Goal: Task Accomplishment & Management: Use online tool/utility

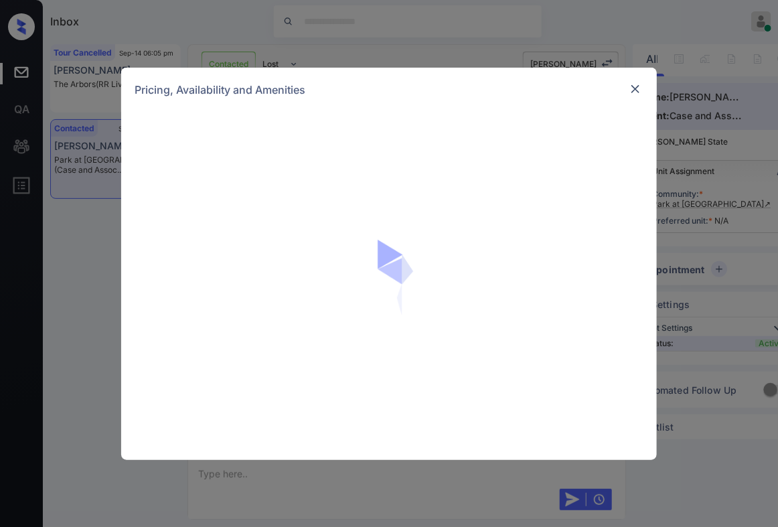
scroll to position [1118, 0]
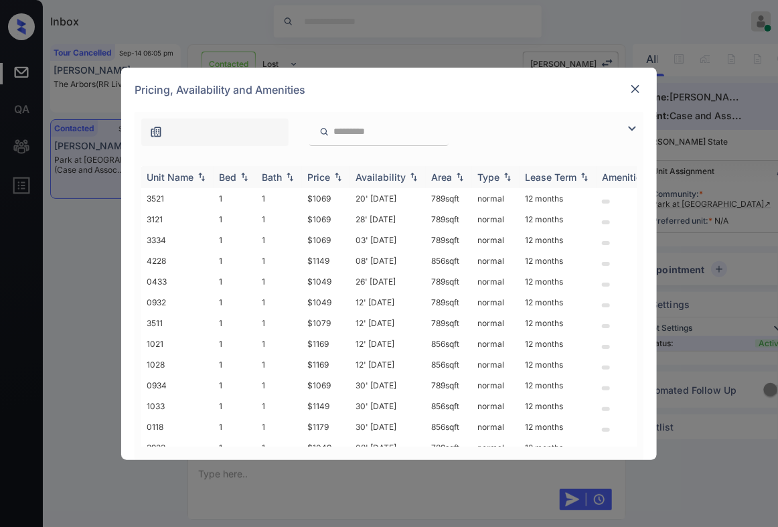
click at [342, 179] on img at bounding box center [338, 176] width 13 height 9
click at [342, 179] on img at bounding box center [338, 177] width 13 height 10
click at [335, 199] on td "$1049" at bounding box center [326, 198] width 48 height 21
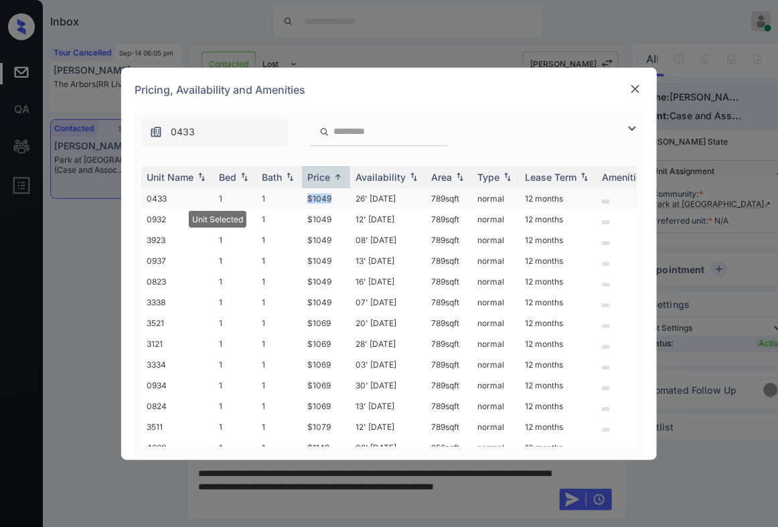
drag, startPoint x: 336, startPoint y: 197, endPoint x: 305, endPoint y: 200, distance: 30.9
click at [305, 200] on td "$1049" at bounding box center [326, 198] width 48 height 21
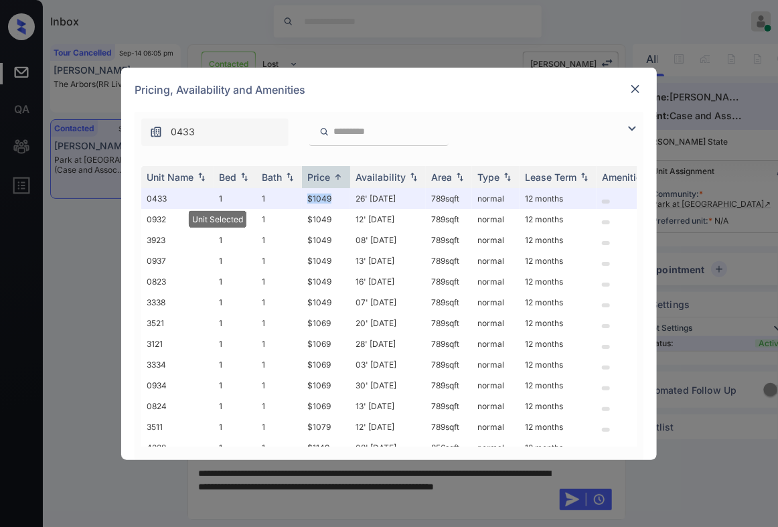
copy td "$1049"
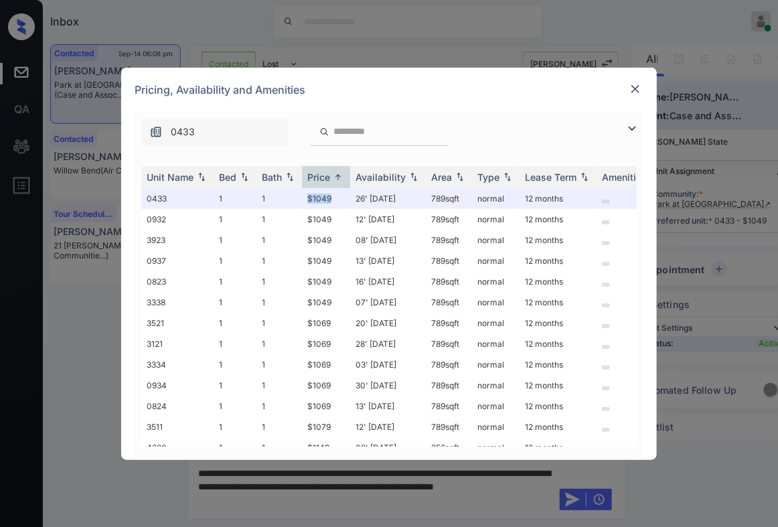
click at [634, 86] on img at bounding box center [635, 88] width 13 height 13
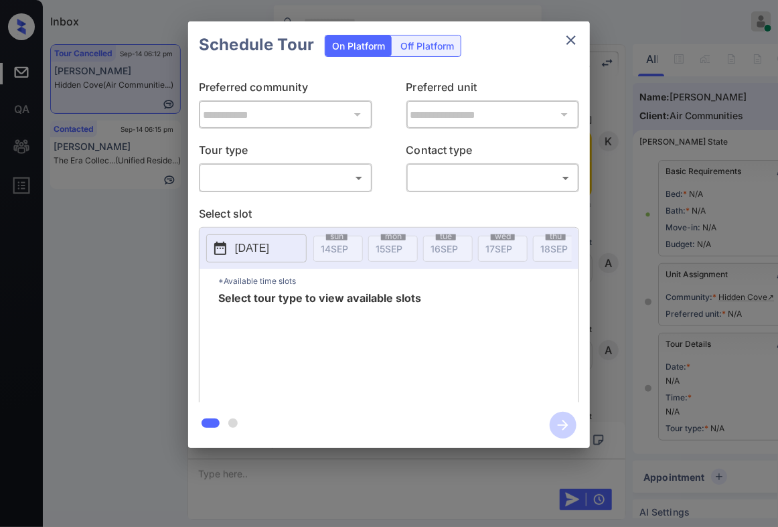
click at [307, 172] on body "Inbox Caroline Dacanay Online Set yourself offline Set yourself on break Profil…" at bounding box center [389, 263] width 778 height 527
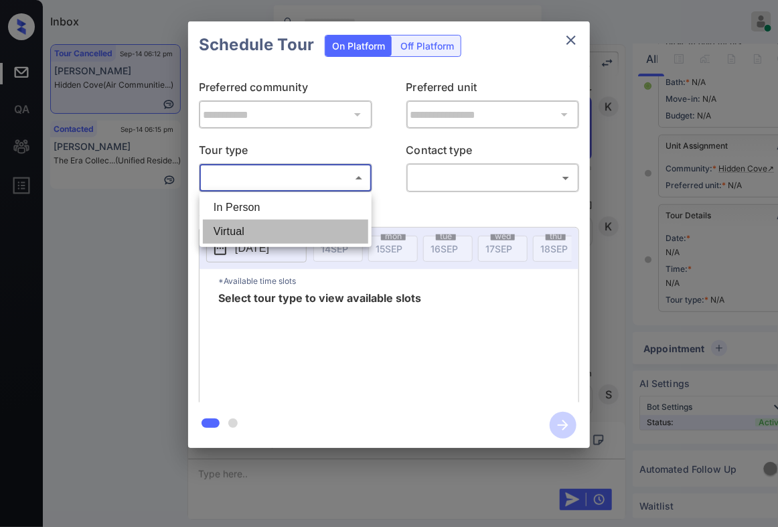
click at [305, 221] on li "Virtual" at bounding box center [285, 232] width 165 height 24
type input "*******"
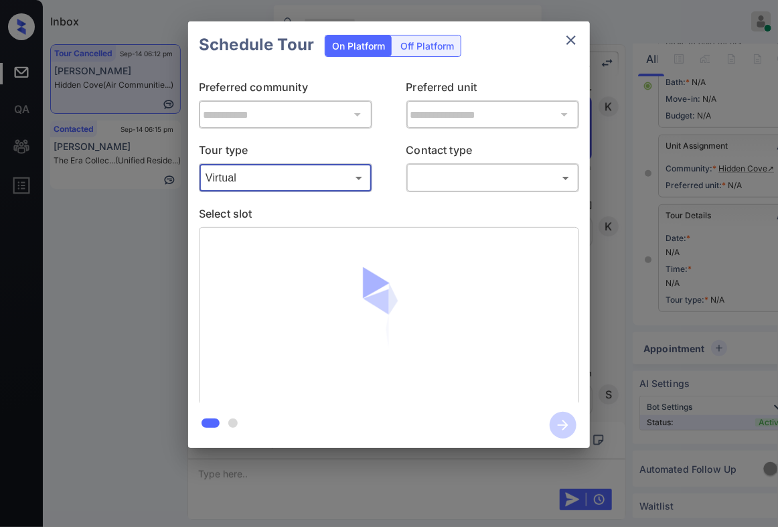
click at [437, 179] on body "Inbox Caroline Dacanay Online Set yourself offline Set yourself on break Profil…" at bounding box center [389, 263] width 778 height 527
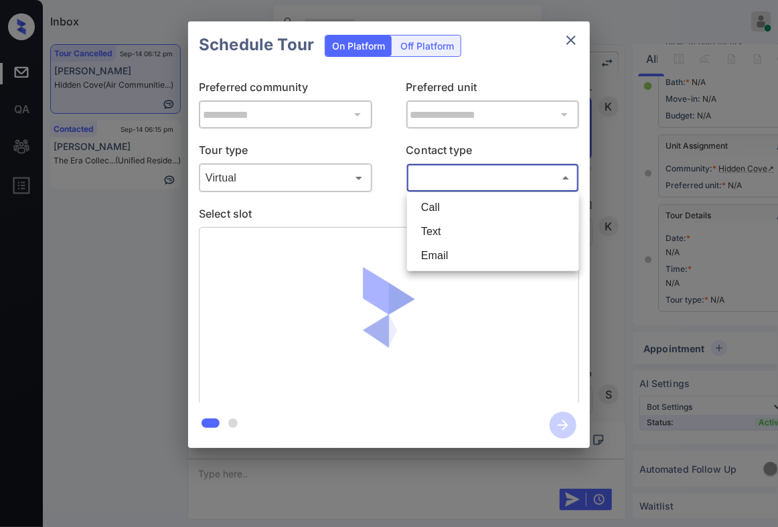
drag, startPoint x: 432, startPoint y: 232, endPoint x: 402, endPoint y: 225, distance: 31.0
click at [432, 232] on li "Text" at bounding box center [493, 232] width 165 height 24
type input "****"
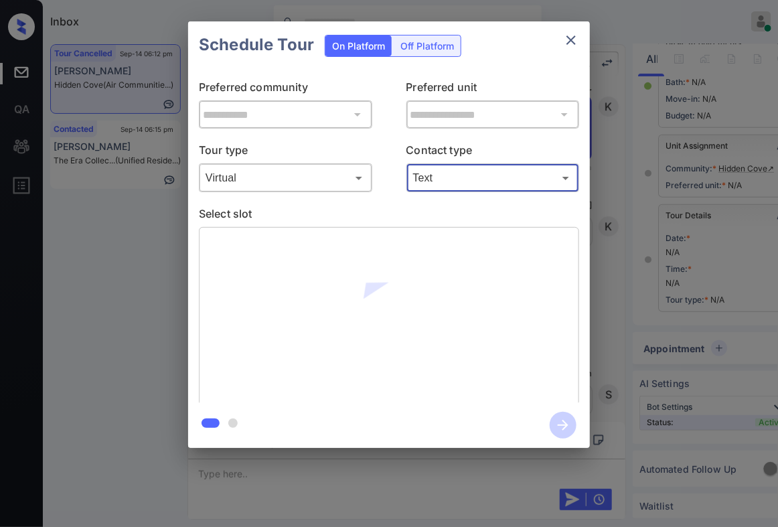
click at [299, 176] on body "Inbox Caroline Dacanay Online Set yourself offline Set yourself on break Profil…" at bounding box center [389, 263] width 778 height 527
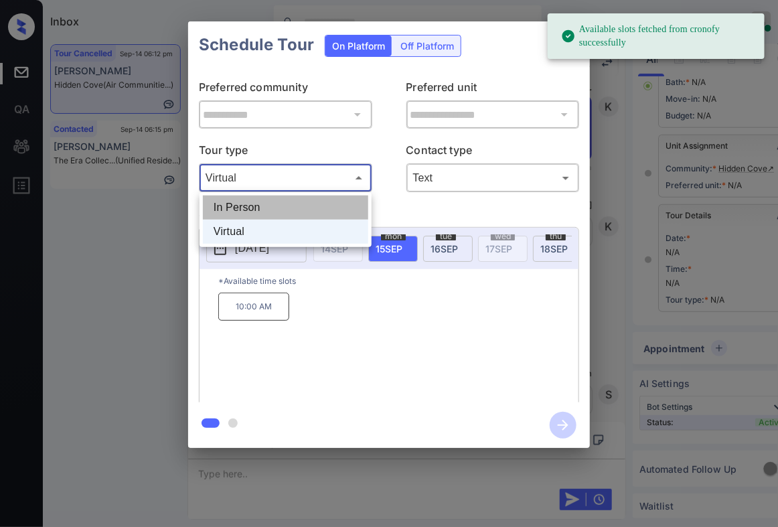
click at [298, 210] on li "In Person" at bounding box center [285, 208] width 165 height 24
type input "********"
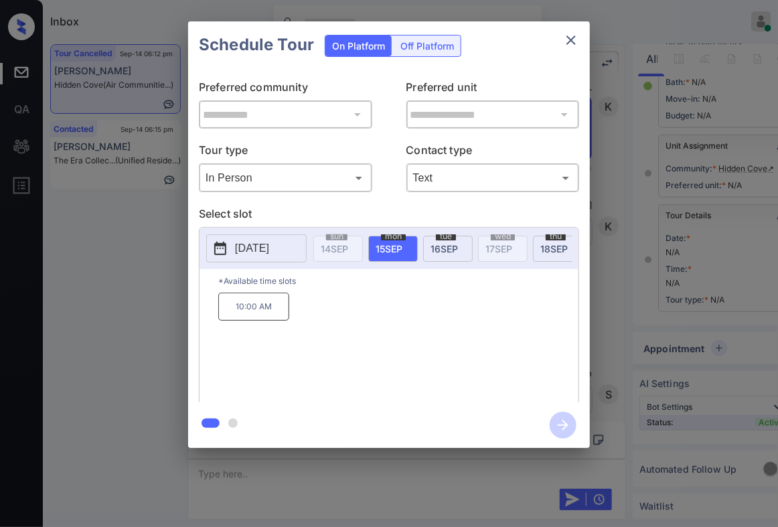
click at [435, 243] on span "16 SEP" at bounding box center [444, 248] width 27 height 11
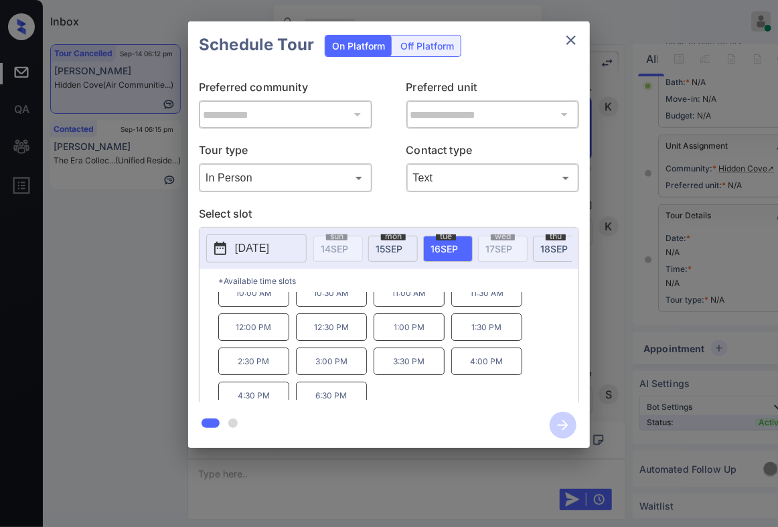
scroll to position [21, 0]
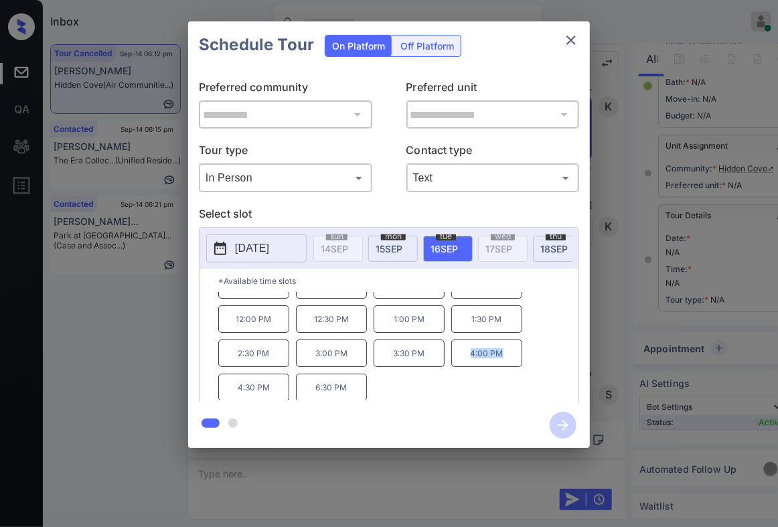
drag, startPoint x: 449, startPoint y: 361, endPoint x: 439, endPoint y: 362, distance: 9.5
click at [439, 362] on div "10:00 AM 10:30 AM 11:00 AM 11:30 AM 12:00 PM 12:30 PM 1:00 PM 1:30 PM 2:30 PM 3…" at bounding box center [398, 346] width 360 height 107
copy div "4:00 PM"
drag, startPoint x: 357, startPoint y: 394, endPoint x: 308, endPoint y: 392, distance: 48.9
click at [308, 392] on p "6:30 PM" at bounding box center [331, 387] width 71 height 27
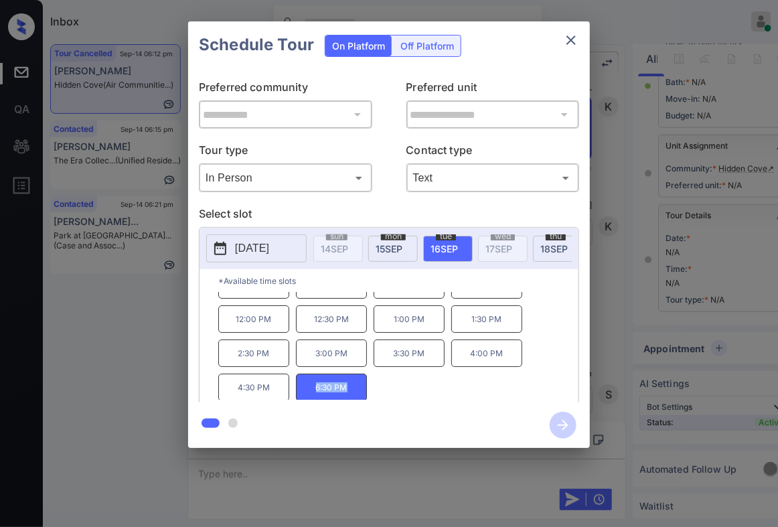
copy p "6:30 PM"
click at [650, 168] on div "**********" at bounding box center [389, 234] width 778 height 469
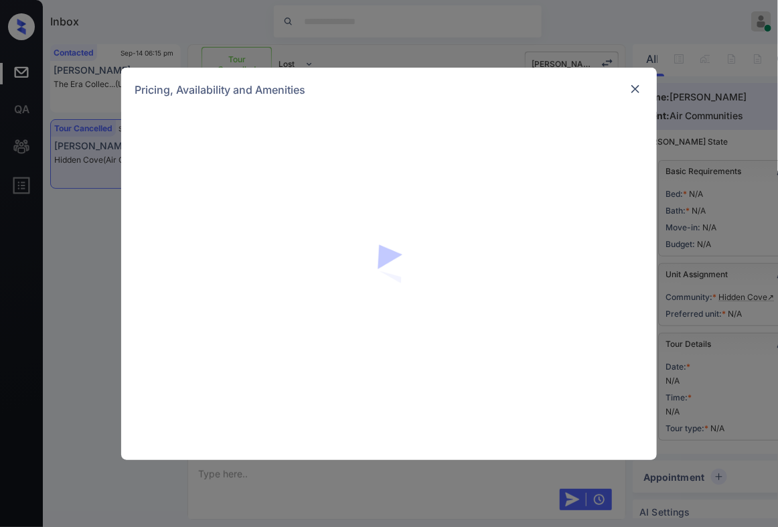
scroll to position [8455, 0]
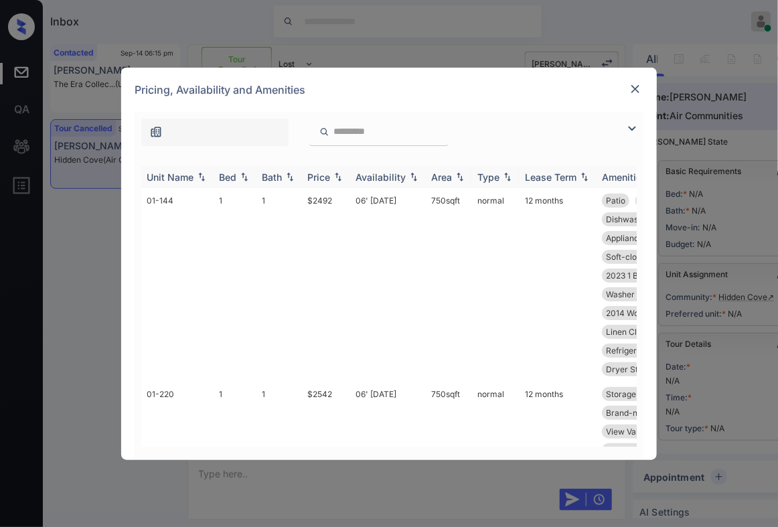
click at [338, 175] on img at bounding box center [338, 176] width 13 height 9
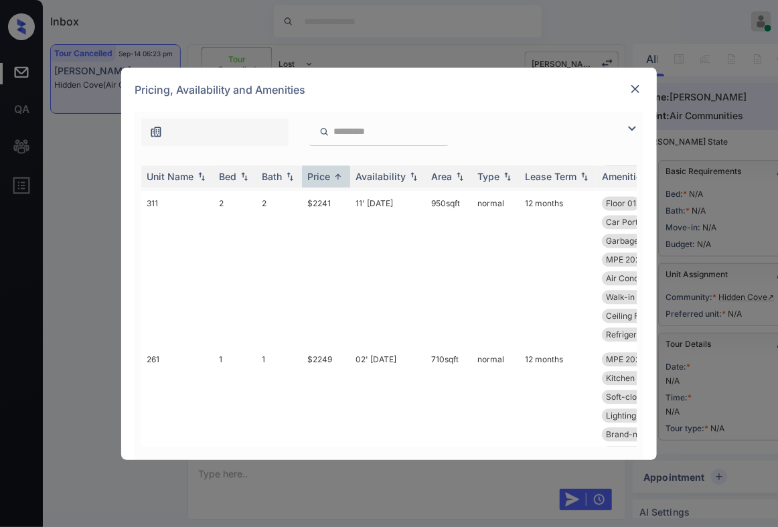
scroll to position [753, 0]
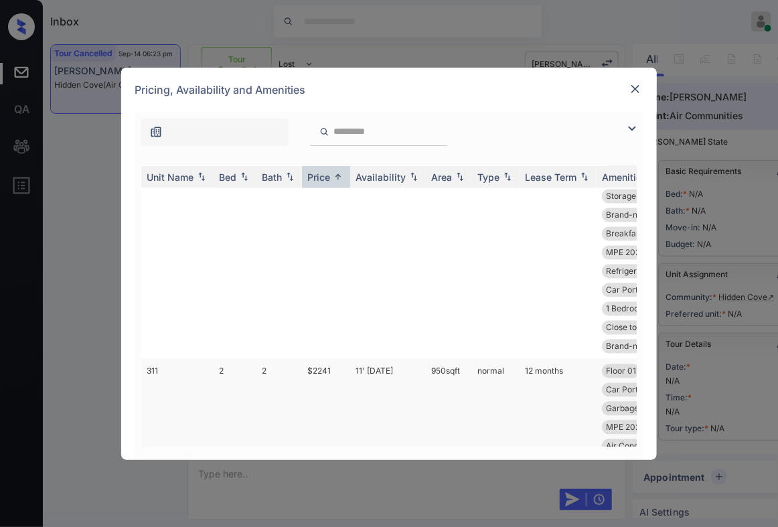
click at [302, 362] on td "$2241" at bounding box center [326, 437] width 48 height 156
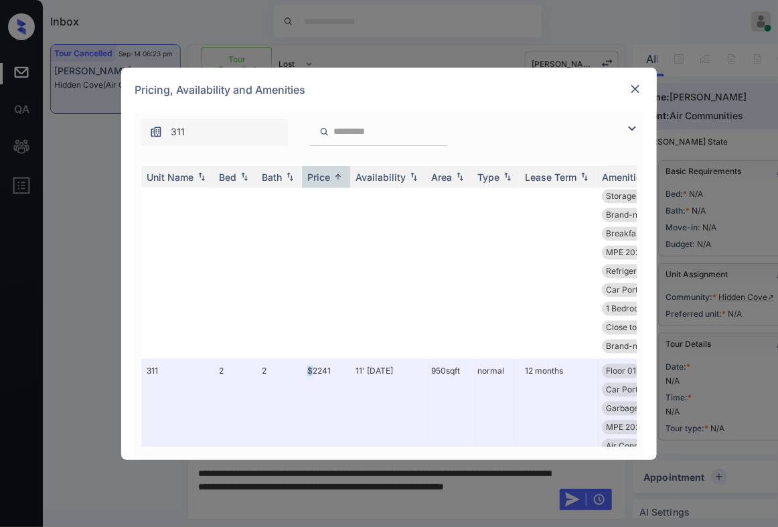
click at [634, 86] on img at bounding box center [635, 88] width 13 height 13
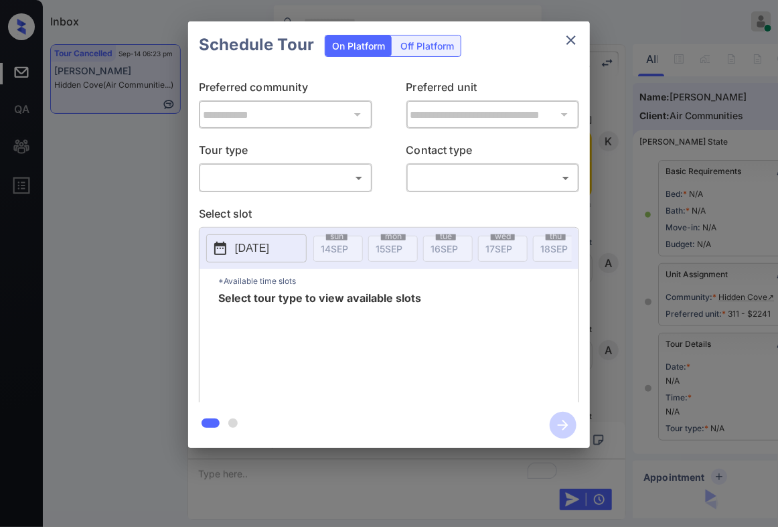
scroll to position [140, 0]
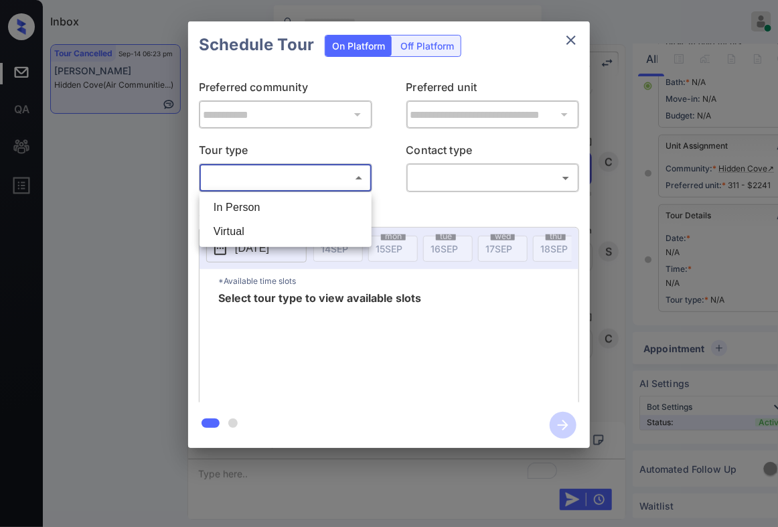
click at [332, 175] on body "Inbox [PERSON_NAME] Online Set yourself offline Set yourself on break Profile S…" at bounding box center [389, 263] width 778 height 527
click at [315, 209] on li "In Person" at bounding box center [285, 208] width 165 height 24
type input "********"
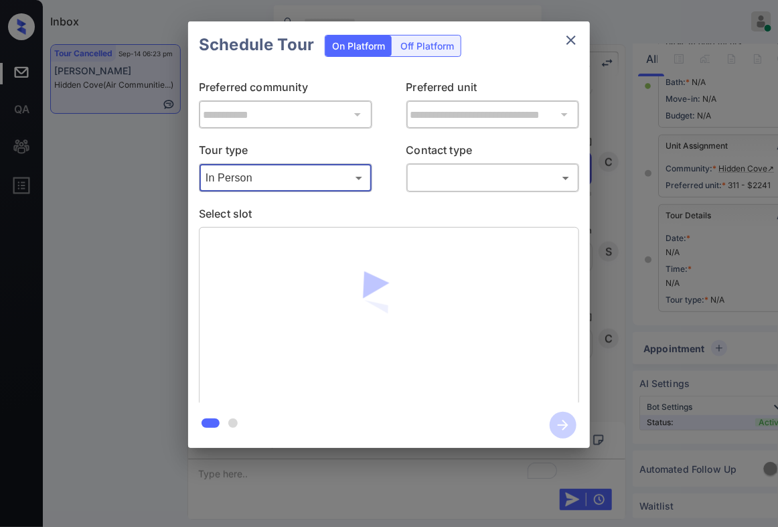
click at [476, 182] on body "Inbox [PERSON_NAME] Online Set yourself offline Set yourself on break Profile S…" at bounding box center [389, 263] width 778 height 527
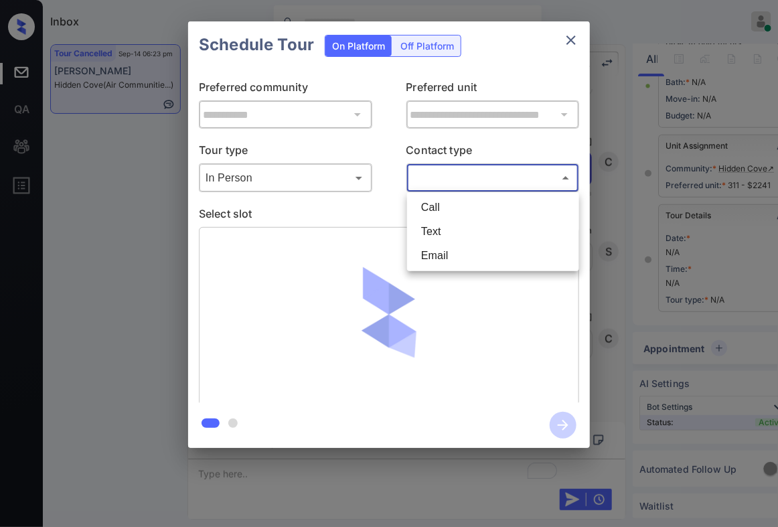
click at [453, 228] on li "Text" at bounding box center [493, 232] width 165 height 24
type input "****"
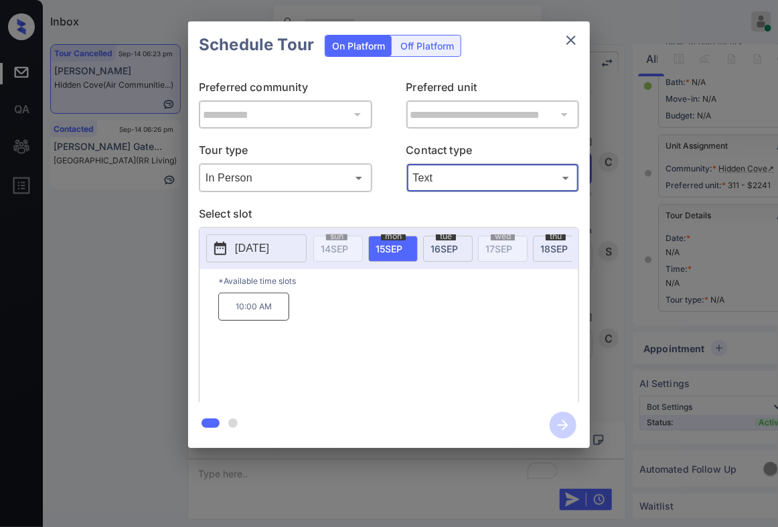
click at [447, 249] on span "16 SEP" at bounding box center [444, 248] width 27 height 11
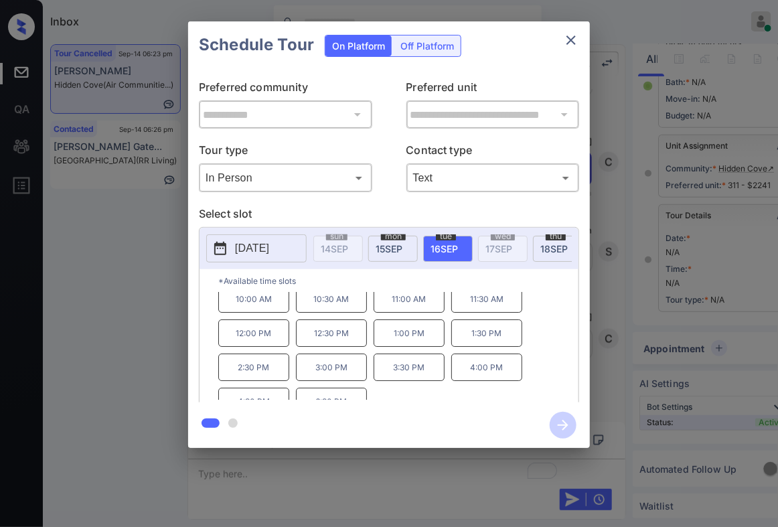
scroll to position [21, 0]
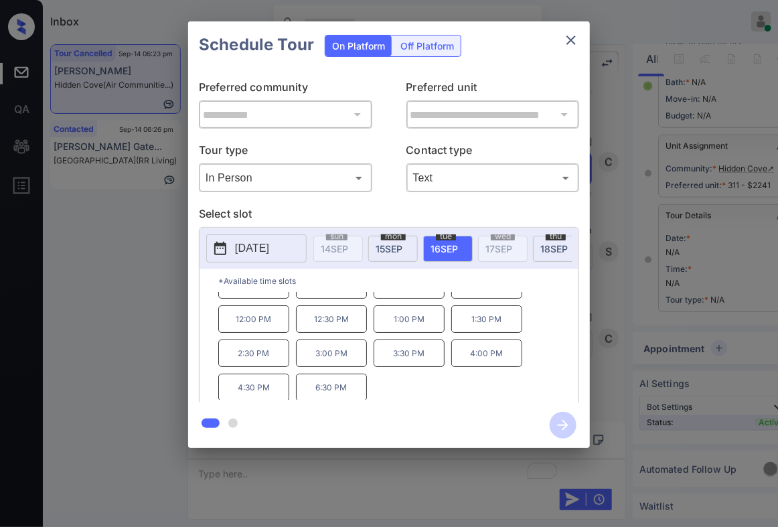
click at [245, 395] on p "4:30 PM" at bounding box center [253, 387] width 71 height 27
click at [557, 429] on icon "button" at bounding box center [563, 425] width 27 height 27
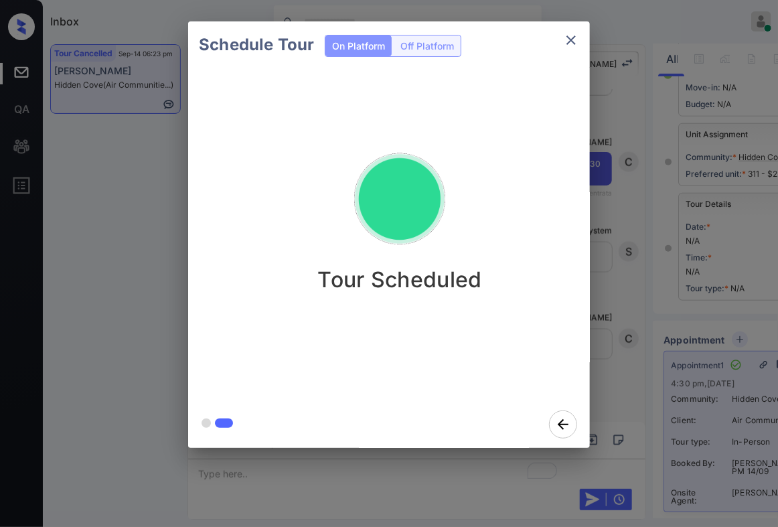
click at [636, 370] on div "Schedule Tour On Platform Off Platform Tour Scheduled" at bounding box center [389, 234] width 778 height 469
